Goal: Task Accomplishment & Management: Use online tool/utility

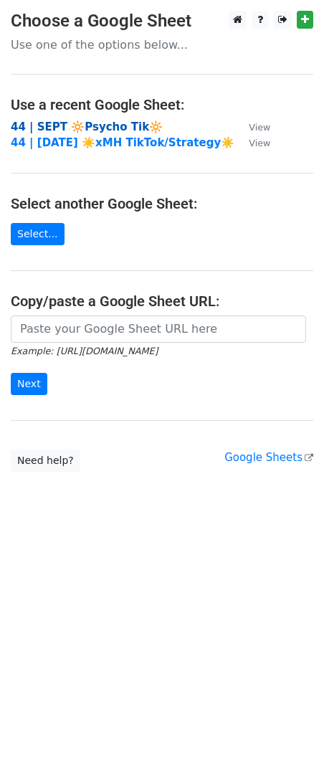
click at [100, 126] on strong "44 | SEPT 🔆Psycho Tik🔆" at bounding box center [87, 127] width 152 height 13
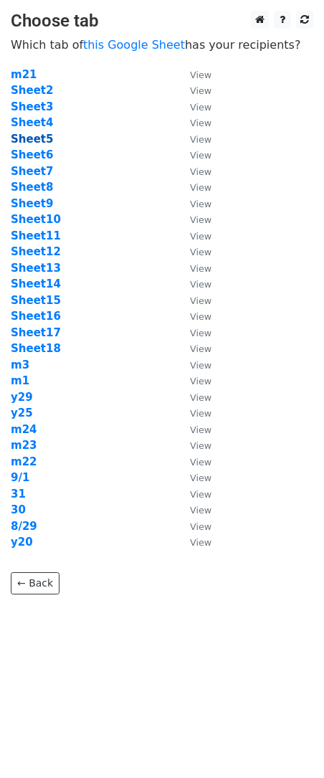
click at [41, 138] on strong "Sheet5" at bounding box center [32, 139] width 42 height 13
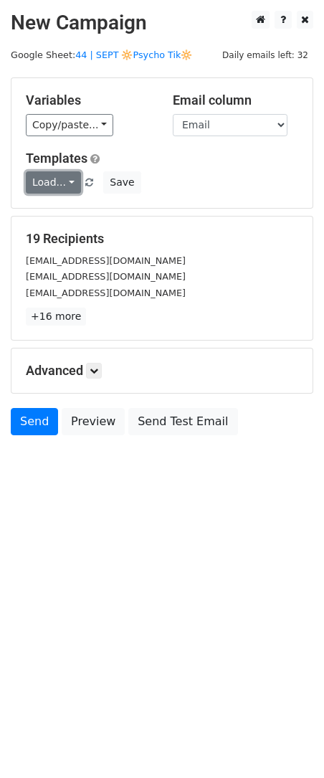
click at [43, 185] on link "Load..." at bounding box center [53, 182] width 55 height 22
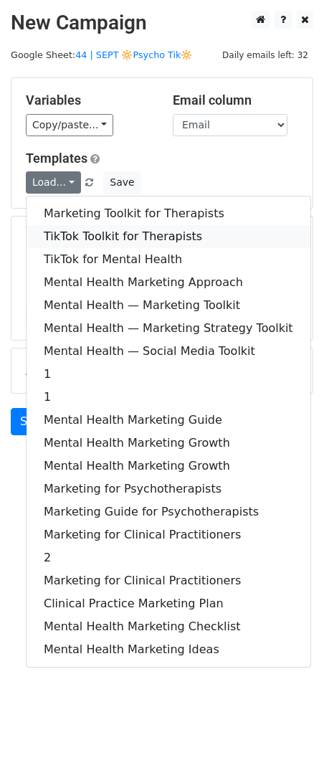
click at [98, 235] on link "TikTok Toolkit for Therapists" at bounding box center [169, 236] width 284 height 23
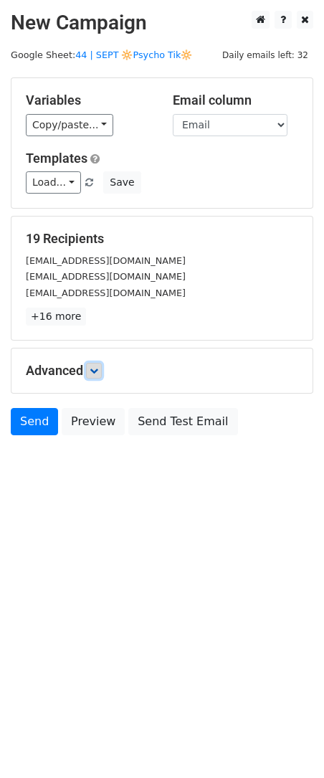
click at [98, 367] on icon at bounding box center [94, 371] width 9 height 9
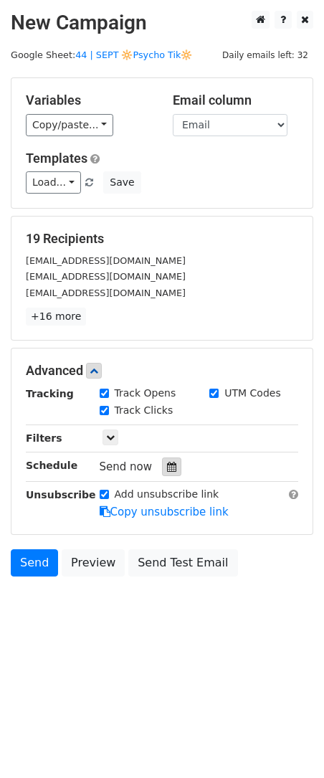
click at [167, 464] on icon at bounding box center [171, 467] width 9 height 10
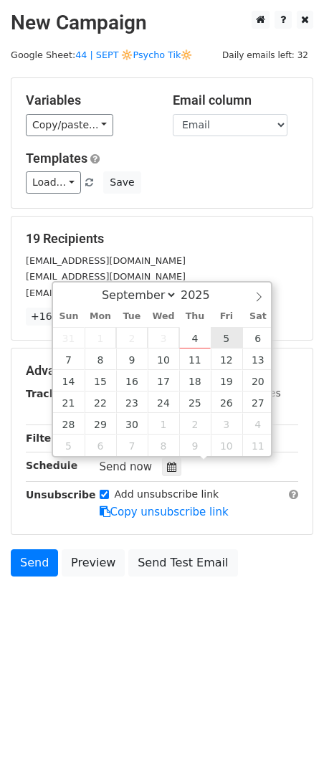
type input "2025-09-05 12:00"
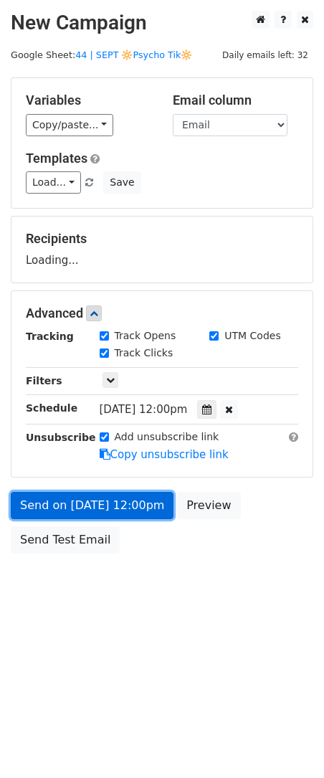
click at [141, 516] on link "Send on Sep 5 at 12:00pm" at bounding box center [92, 505] width 163 height 27
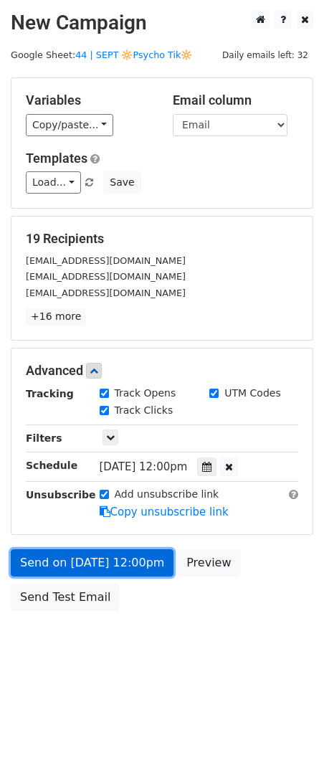
click at [47, 549] on link "Send on Sep 5 at 12:00pm" at bounding box center [92, 562] width 163 height 27
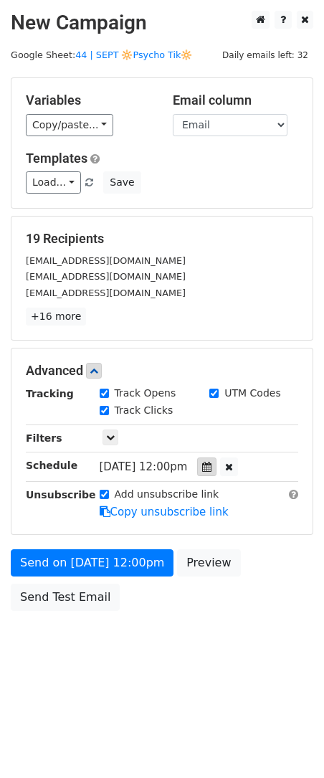
click at [212, 468] on icon at bounding box center [206, 467] width 9 height 10
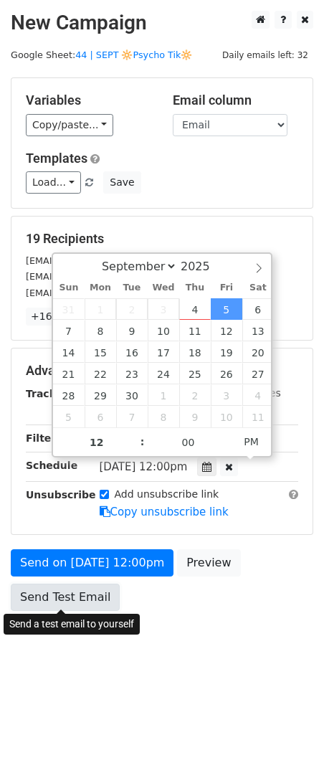
click at [70, 595] on link "Send Test Email" at bounding box center [65, 597] width 109 height 27
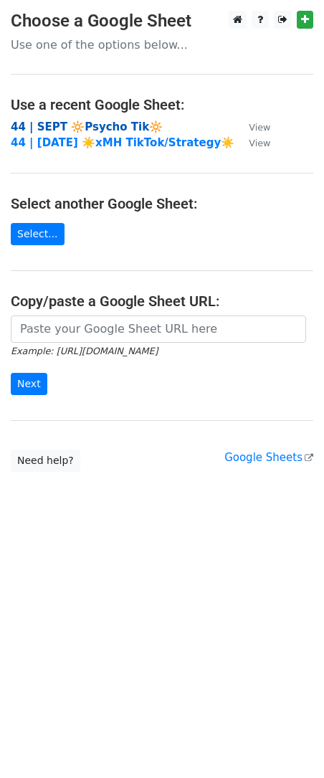
click at [93, 130] on strong "44 | SEPT 🔆Psycho Tik🔆" at bounding box center [87, 127] width 152 height 13
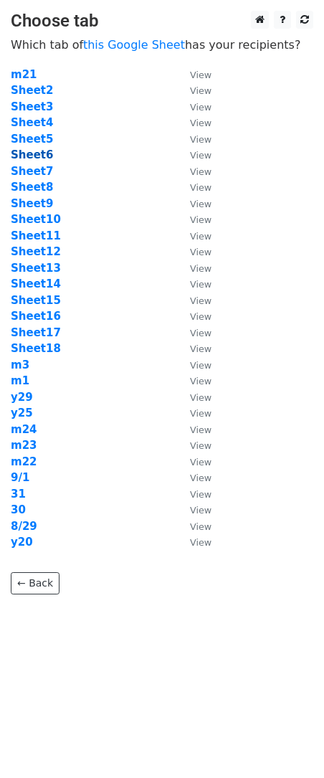
click at [34, 149] on strong "Sheet6" at bounding box center [32, 154] width 42 height 13
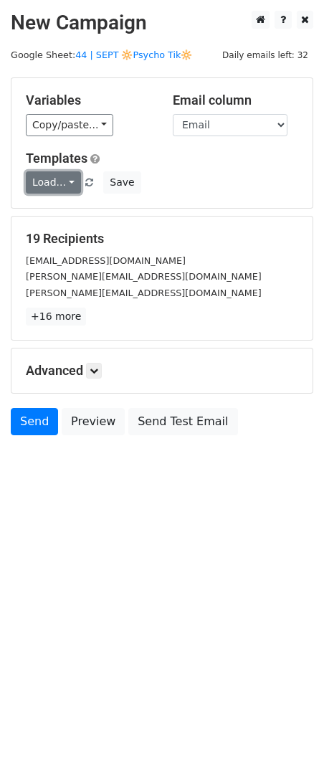
click at [49, 177] on link "Load..." at bounding box center [53, 182] width 55 height 22
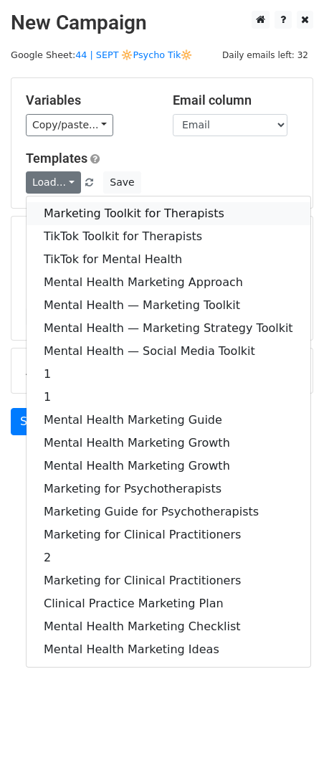
click at [60, 202] on link "Marketing Toolkit for Therapists" at bounding box center [169, 213] width 284 height 23
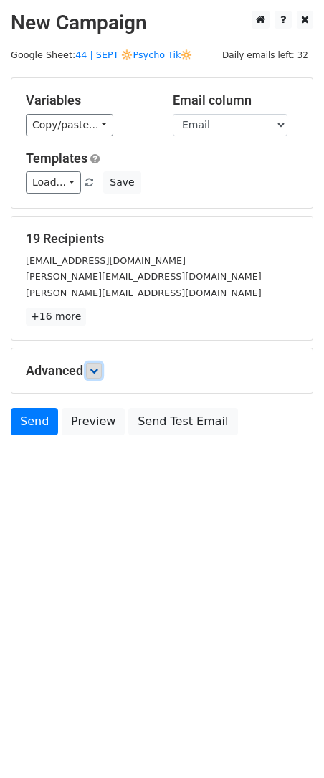
click at [94, 377] on link at bounding box center [94, 371] width 16 height 16
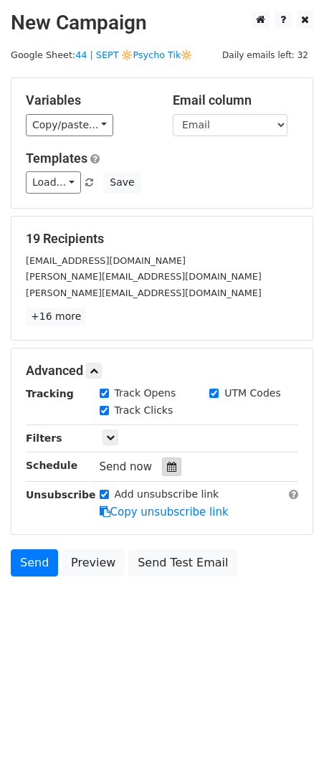
click at [167, 463] on icon at bounding box center [171, 467] width 9 height 10
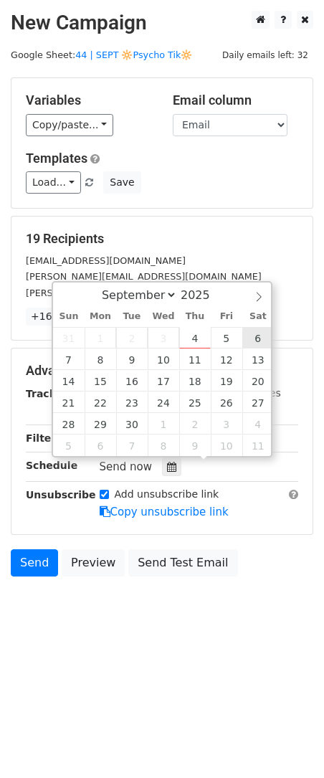
type input "2025-09-06 12:00"
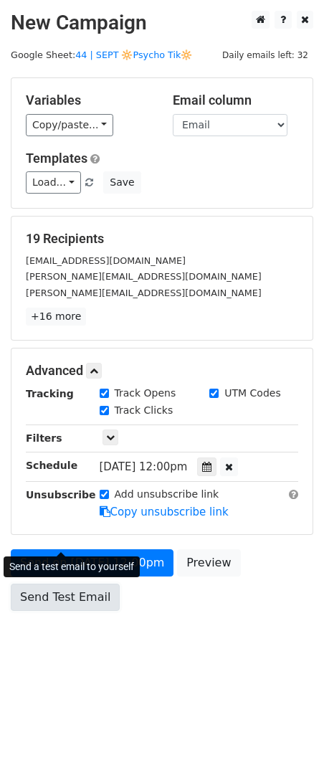
click at [87, 537] on form "Variables Copy/paste... {{Name}} {{Email}} Email column Name Email Templates Lo…" at bounding box center [162, 347] width 303 height 541
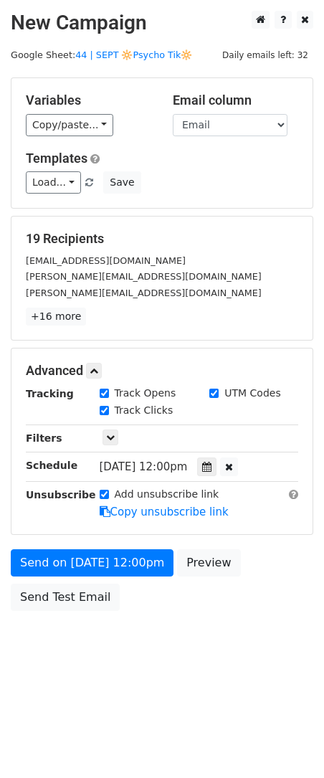
click at [64, 579] on div "Send a test email to yourself" at bounding box center [72, 567] width 136 height 30
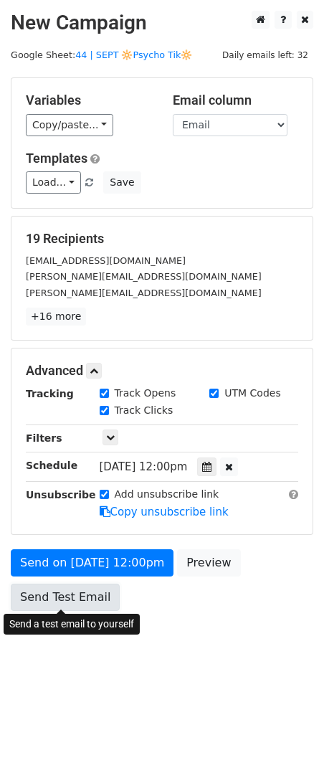
click at [45, 598] on link "Send Test Email" at bounding box center [65, 597] width 109 height 27
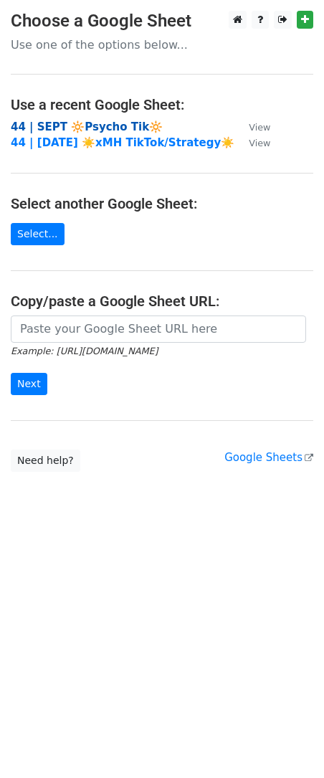
click at [123, 128] on strong "44 | SEPT 🔆Psycho Tik🔆" at bounding box center [87, 127] width 152 height 13
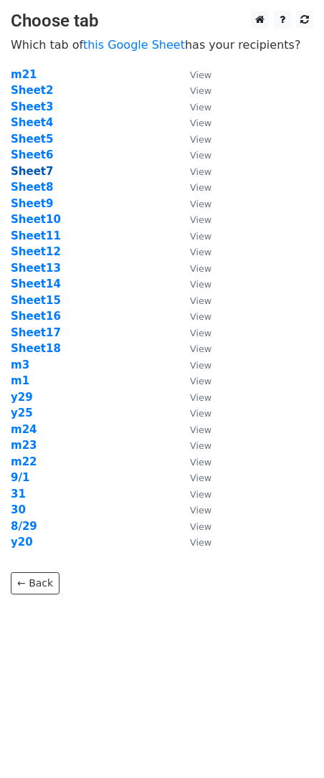
click at [36, 171] on strong "Sheet7" at bounding box center [32, 171] width 42 height 13
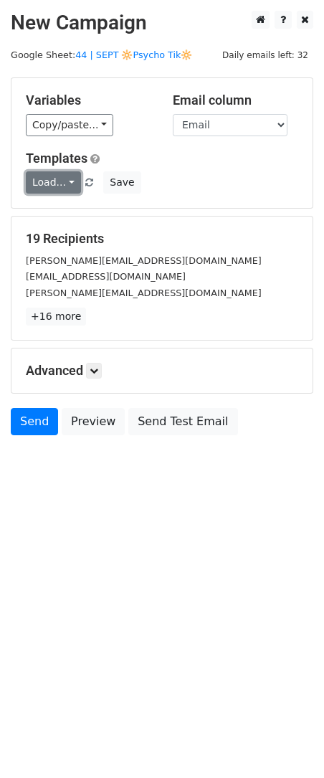
click at [50, 184] on link "Load..." at bounding box center [53, 182] width 55 height 22
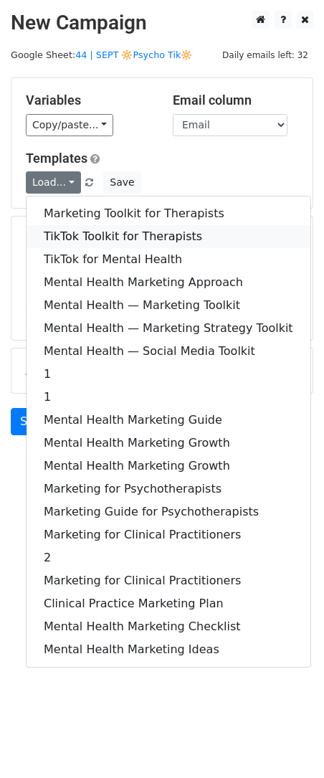
click at [85, 230] on link "TikTok Toolkit for Therapists" at bounding box center [169, 236] width 284 height 23
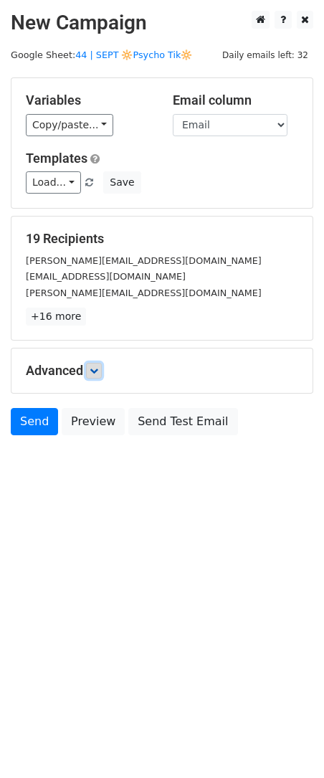
click at [98, 373] on icon at bounding box center [94, 371] width 9 height 9
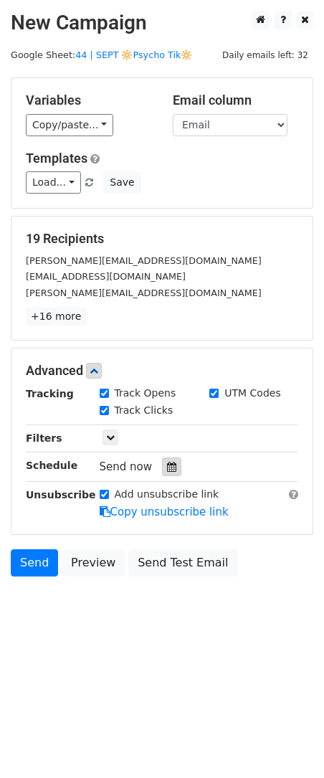
click at [167, 462] on icon at bounding box center [171, 467] width 9 height 10
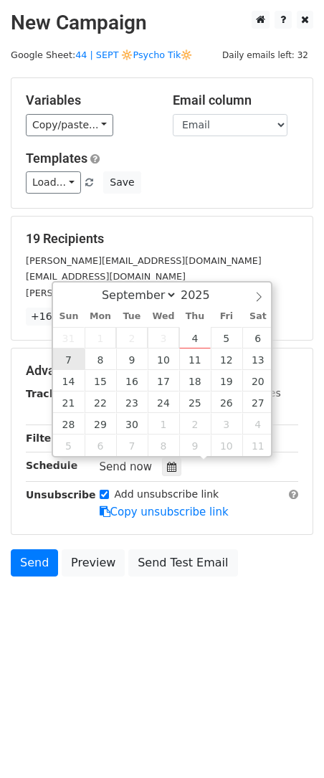
type input "2025-09-07 12:00"
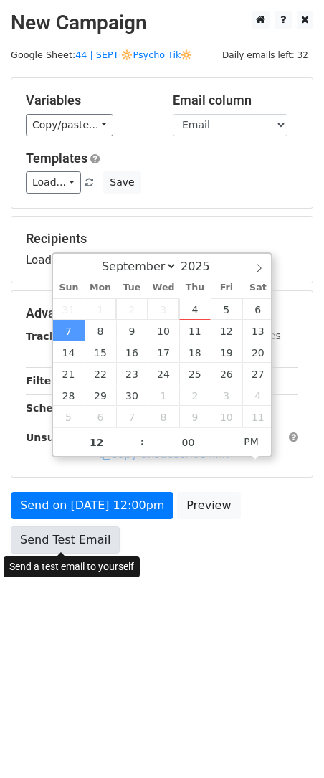
click at [66, 532] on link "Send Test Email" at bounding box center [65, 540] width 109 height 27
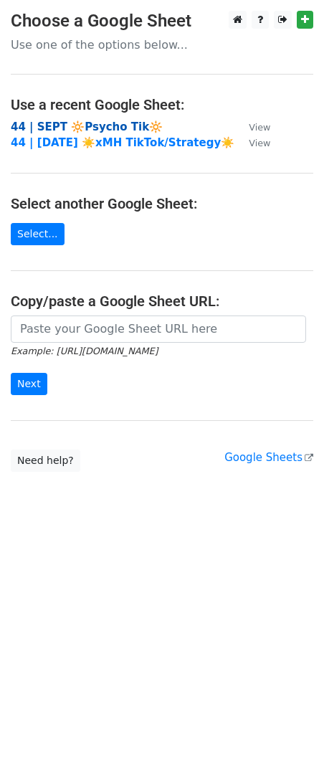
click at [105, 126] on strong "44 | SEPT 🔆Psycho Tik🔆" at bounding box center [87, 127] width 152 height 13
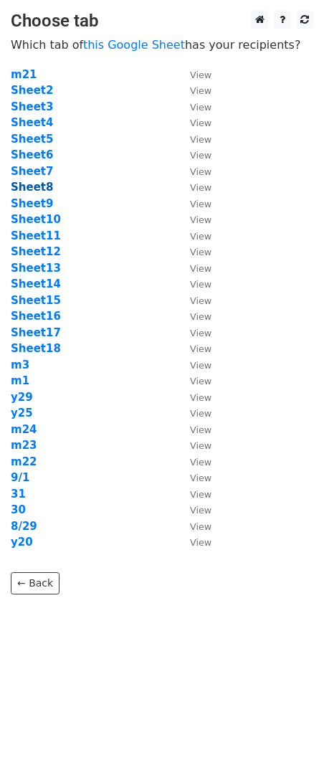
click at [40, 186] on strong "Sheet8" at bounding box center [32, 187] width 42 height 13
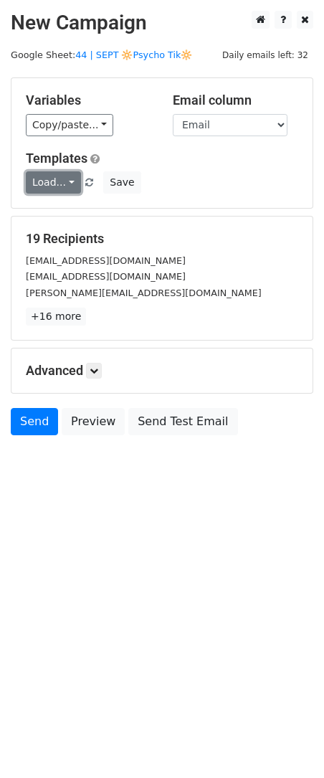
click at [64, 179] on link "Load..." at bounding box center [53, 182] width 55 height 22
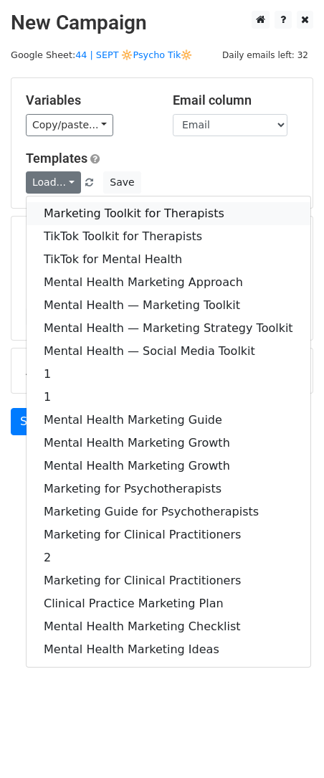
click at [65, 214] on link "Marketing Toolkit for Therapists" at bounding box center [169, 213] width 284 height 23
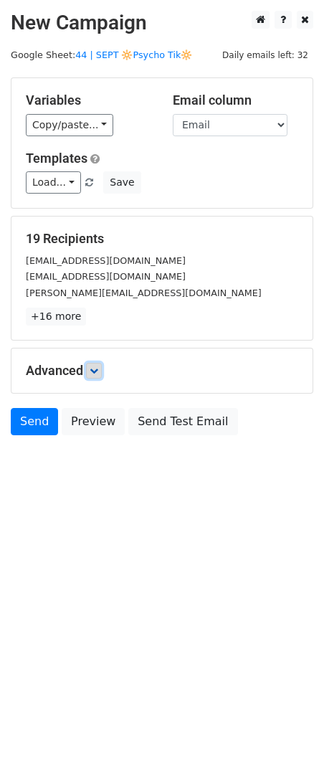
click at [98, 369] on icon at bounding box center [94, 371] width 9 height 9
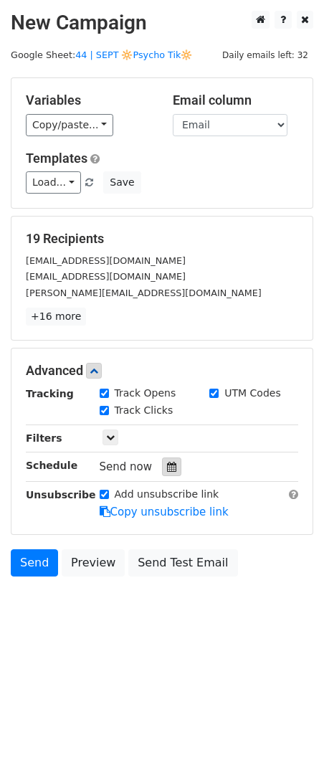
click at [167, 465] on icon at bounding box center [171, 467] width 9 height 10
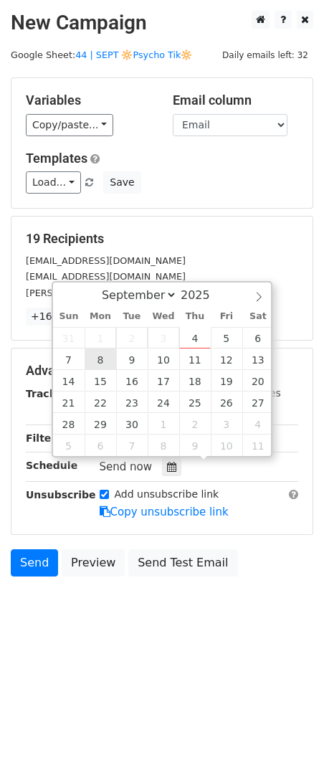
type input "[DATE] 12:00"
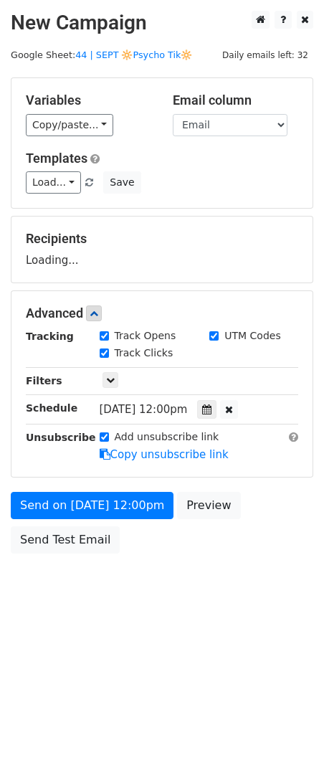
click at [88, 523] on div "Send on [DATE] 12:00pm Preview Send Test Email" at bounding box center [162, 526] width 324 height 69
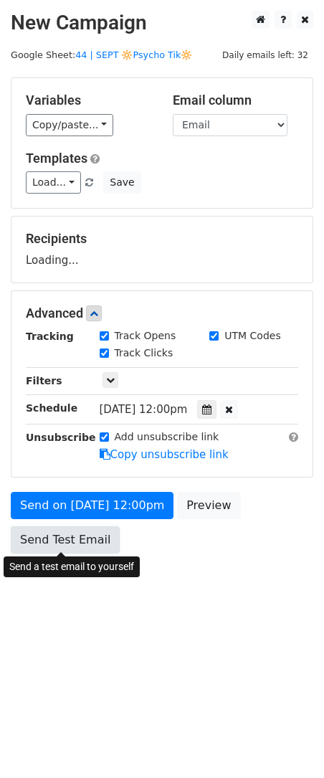
click at [77, 546] on link "Send Test Email" at bounding box center [65, 540] width 109 height 27
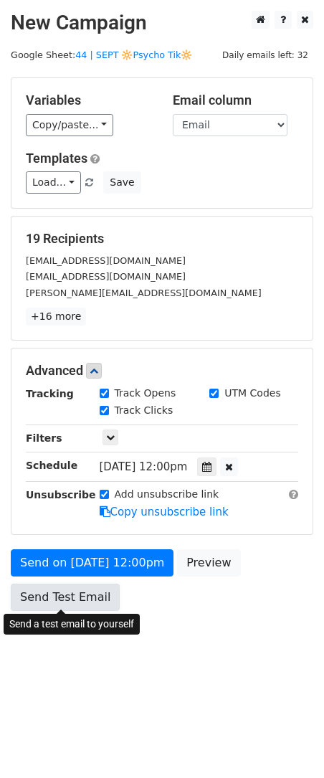
click at [89, 595] on link "Send Test Email" at bounding box center [65, 597] width 109 height 27
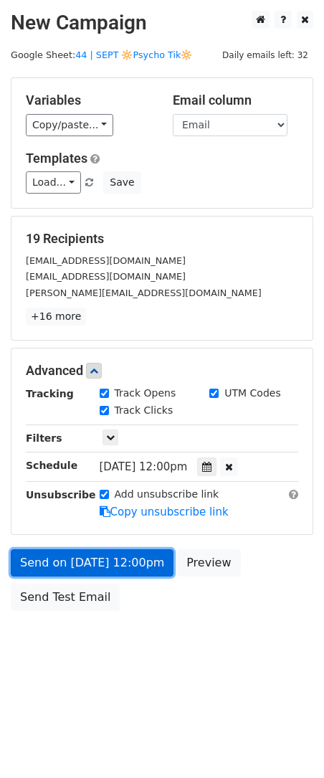
click at [94, 558] on link "Send on Sep 8 at 12:00pm" at bounding box center [92, 562] width 163 height 27
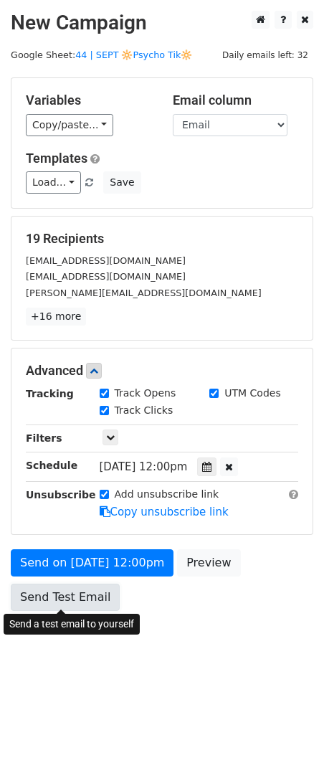
click at [85, 593] on link "Send Test Email" at bounding box center [65, 597] width 109 height 27
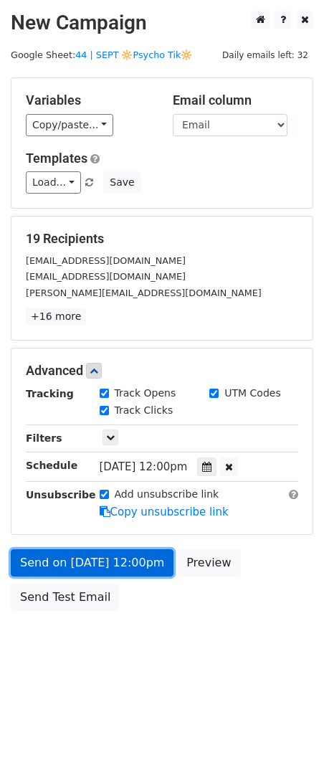
click at [108, 555] on link "Send on Sep 8 at 12:00pm" at bounding box center [92, 562] width 163 height 27
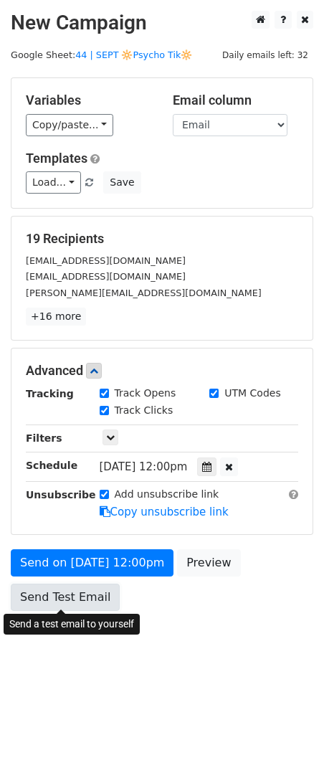
click at [93, 587] on link "Send Test Email" at bounding box center [65, 597] width 109 height 27
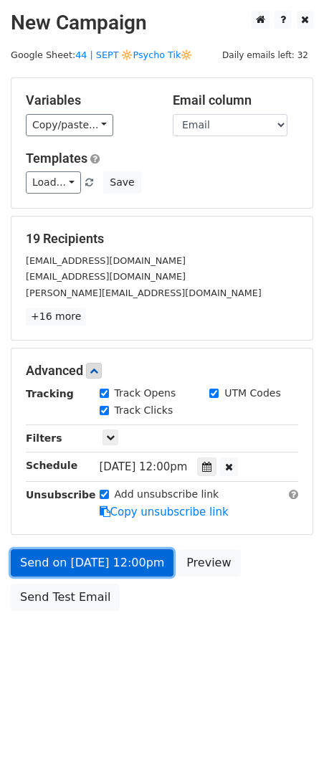
click at [102, 557] on link "Send on Sep 8 at 12:00pm" at bounding box center [92, 562] width 163 height 27
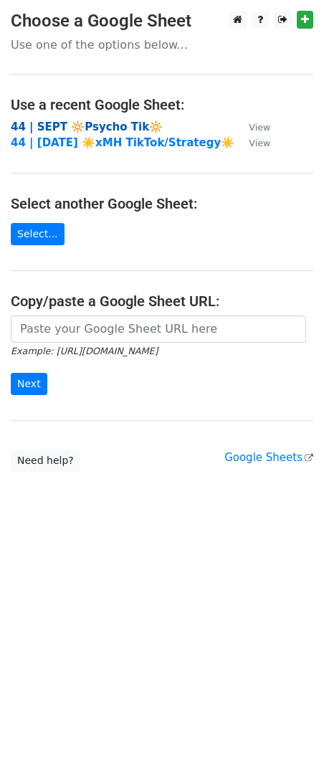
click at [113, 123] on strong "44 | SEPT 🔆Psycho Tik🔆" at bounding box center [87, 127] width 152 height 13
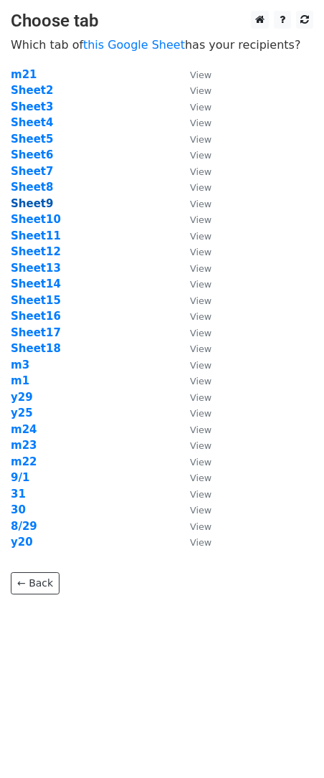
click at [44, 199] on strong "Sheet9" at bounding box center [32, 203] width 42 height 13
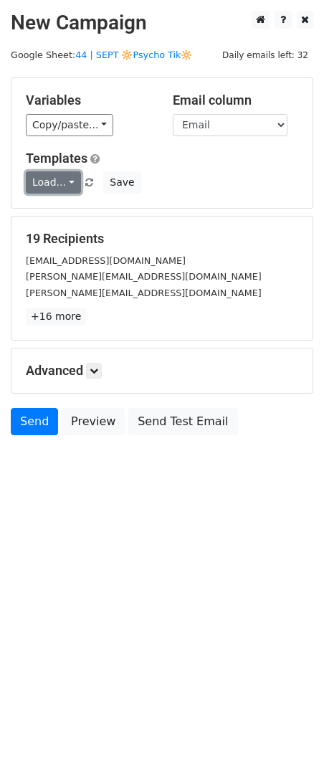
click at [41, 179] on link "Load..." at bounding box center [53, 182] width 55 height 22
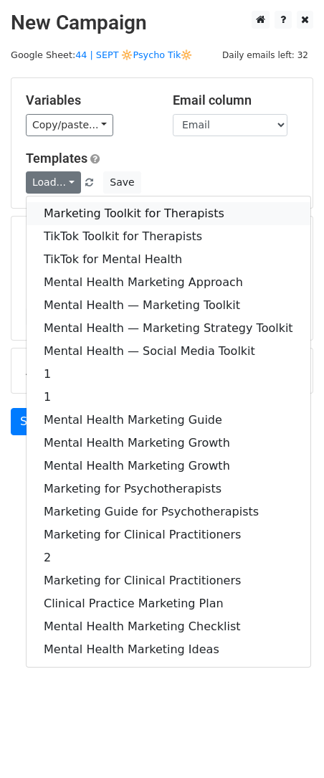
click at [70, 214] on link "Marketing Toolkit for Therapists" at bounding box center [169, 213] width 284 height 23
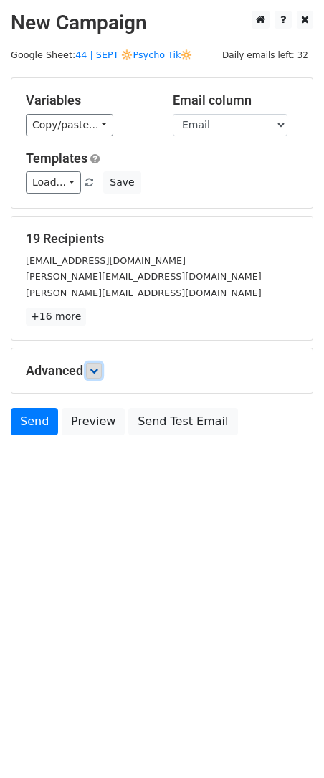
click at [95, 364] on link at bounding box center [94, 371] width 16 height 16
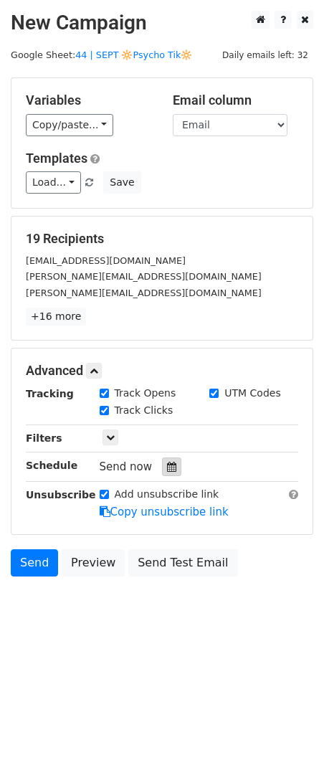
click at [167, 464] on icon at bounding box center [171, 467] width 9 height 10
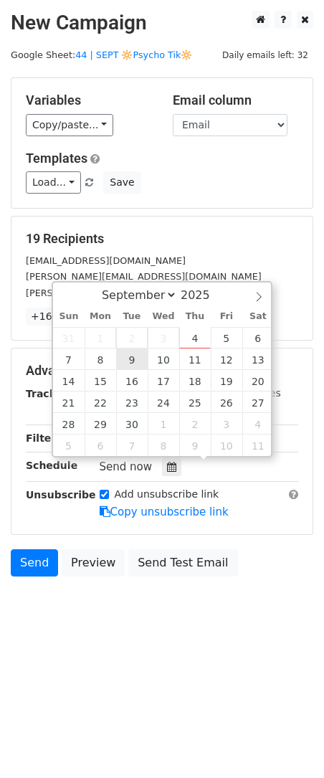
type input "2025-09-09 12:00"
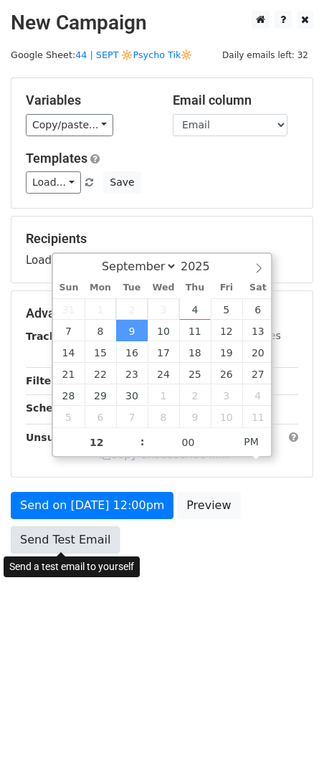
click at [93, 528] on link "Send Test Email" at bounding box center [65, 540] width 109 height 27
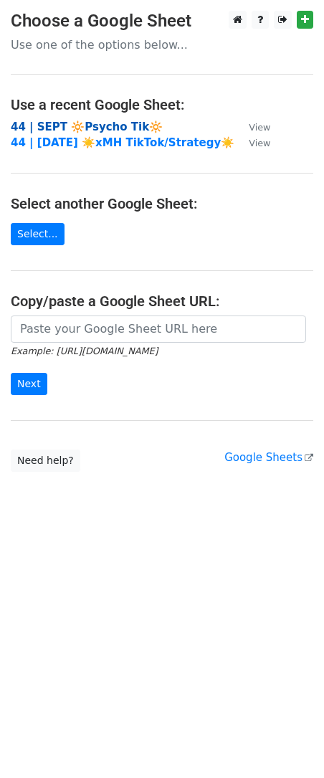
click at [77, 123] on strong "44 | SEPT 🔆Psycho Tik🔆" at bounding box center [87, 127] width 152 height 13
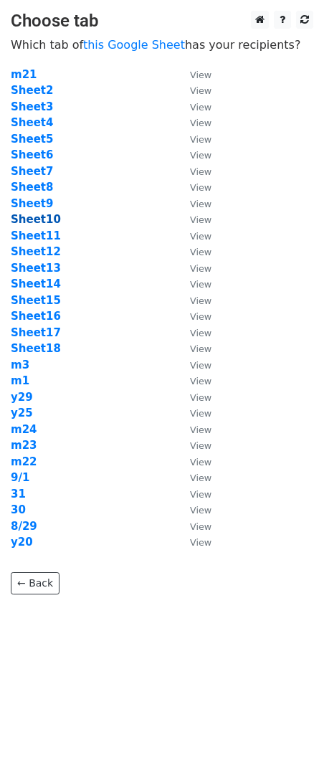
click at [44, 219] on strong "Sheet10" at bounding box center [36, 219] width 50 height 13
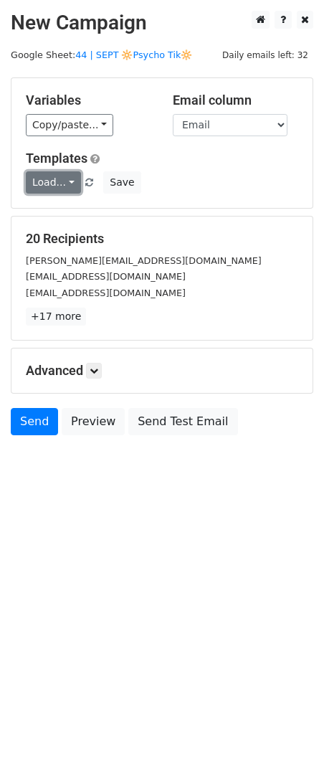
click at [44, 184] on link "Load..." at bounding box center [53, 182] width 55 height 22
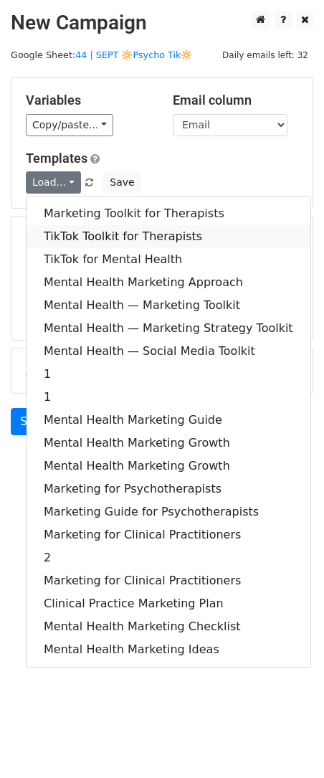
click at [64, 230] on link "TikTok Toolkit for Therapists" at bounding box center [169, 236] width 284 height 23
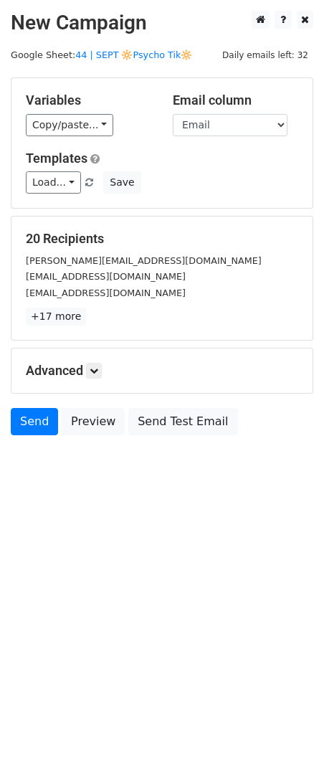
click at [105, 371] on h5 "Advanced" at bounding box center [162, 371] width 273 height 16
click at [95, 369] on icon at bounding box center [94, 371] width 9 height 9
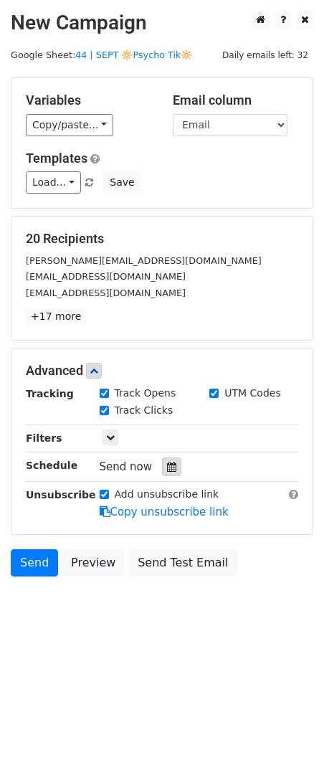
click at [166, 471] on div at bounding box center [171, 467] width 19 height 19
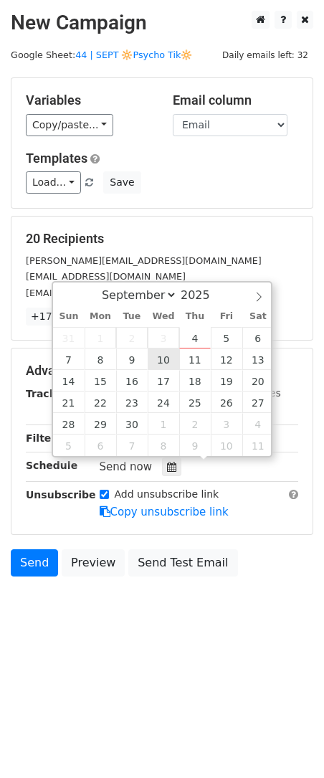
type input "[DATE] 12:00"
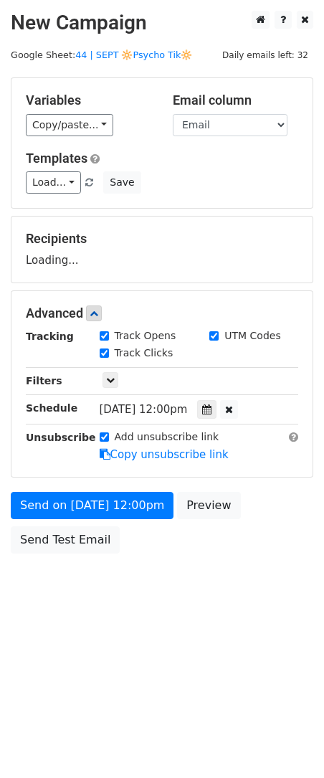
click at [95, 518] on div "Send on [DATE] 12:00pm Preview Send Test Email" at bounding box center [162, 526] width 324 height 69
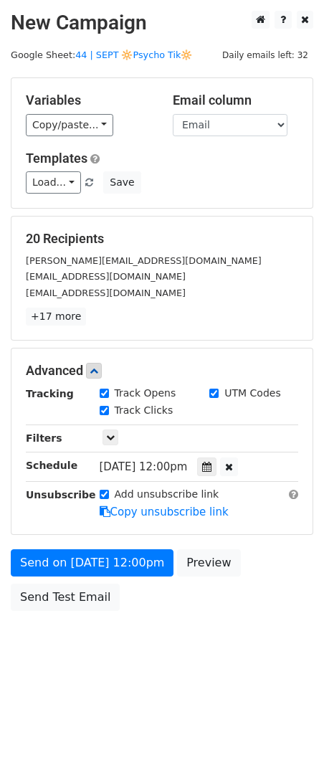
click at [84, 542] on form "Variables Copy/paste... {{Name}} {{Email}} Email column Name Email Templates Lo…" at bounding box center [162, 347] width 303 height 541
click at [67, 610] on div "Send on [DATE] 12:00pm Preview Send Test Email" at bounding box center [162, 583] width 324 height 69
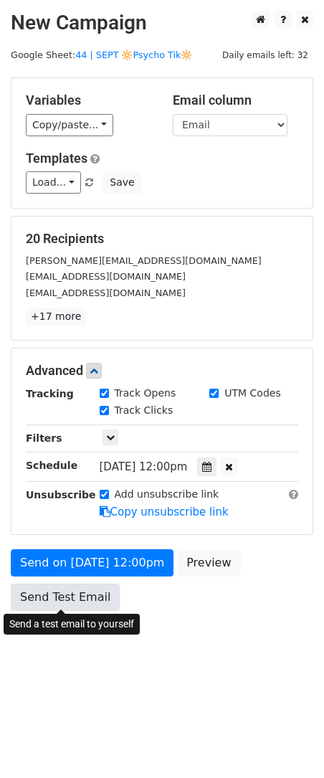
click at [72, 594] on link "Send Test Email" at bounding box center [65, 597] width 109 height 27
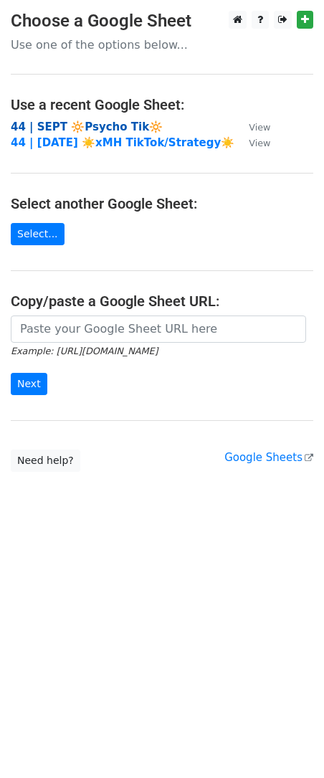
click at [104, 127] on strong "44 | SEPT 🔆Psycho Tik🔆" at bounding box center [87, 127] width 152 height 13
